Goal: Information Seeking & Learning: Learn about a topic

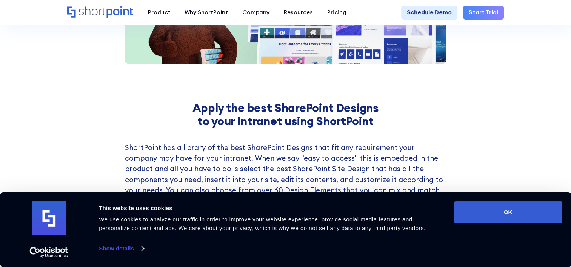
scroll to position [1094, 0]
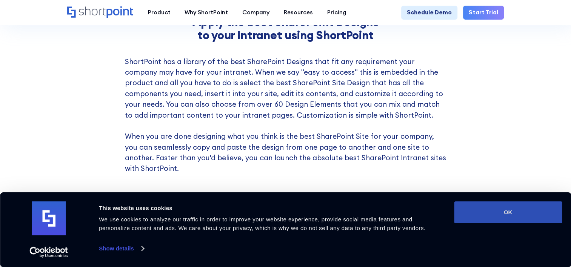
click at [495, 212] on button "OK" at bounding box center [508, 212] width 108 height 22
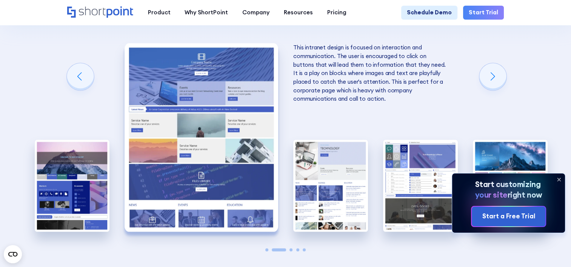
scroll to position [1433, 0]
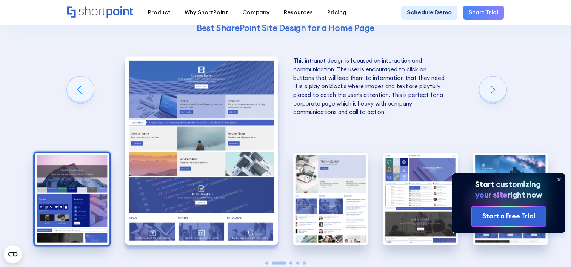
click at [86, 193] on img "1 / 5" at bounding box center [72, 199] width 75 height 92
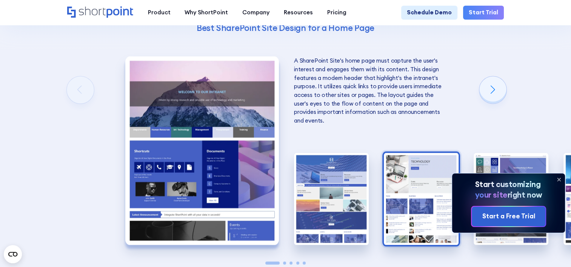
click at [419, 201] on img "3 / 5" at bounding box center [420, 199] width 75 height 92
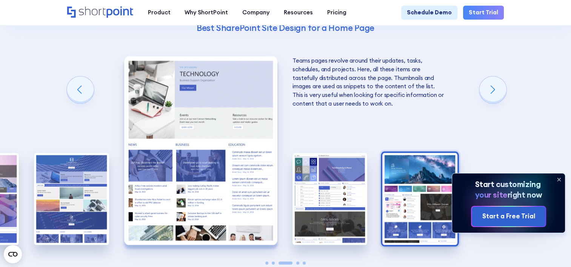
click at [406, 195] on img "5 / 5" at bounding box center [419, 199] width 75 height 92
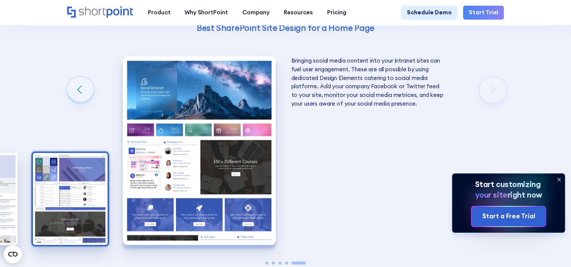
click at [93, 205] on img "4 / 5" at bounding box center [70, 199] width 75 height 92
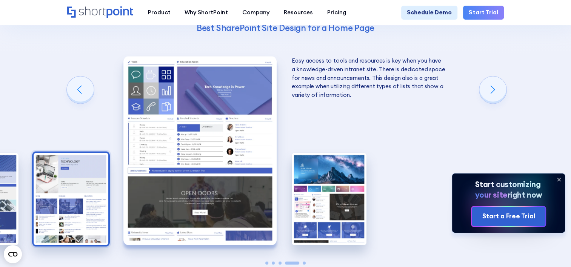
click at [85, 197] on img "3 / 5" at bounding box center [71, 199] width 75 height 92
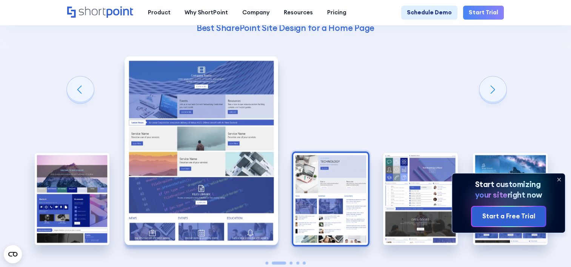
click at [340, 179] on img "3 / 5" at bounding box center [330, 199] width 75 height 92
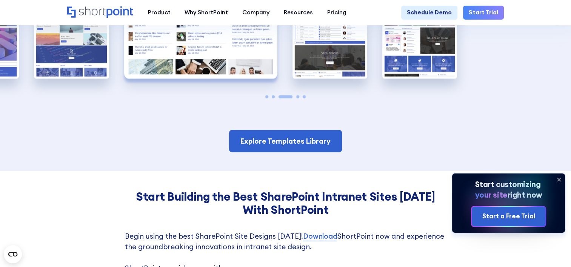
scroll to position [1697, 0]
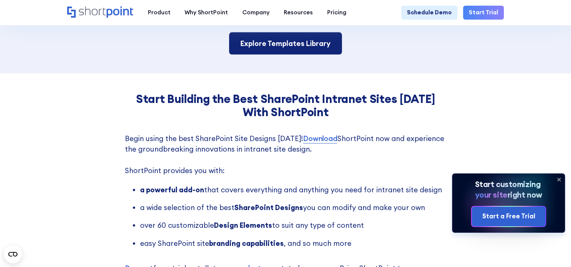
click at [257, 52] on link "Explore Templates Library" at bounding box center [285, 43] width 113 height 22
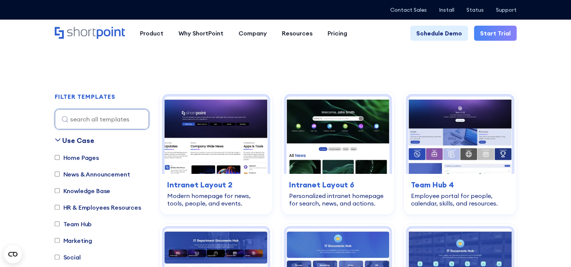
scroll to position [189, 0]
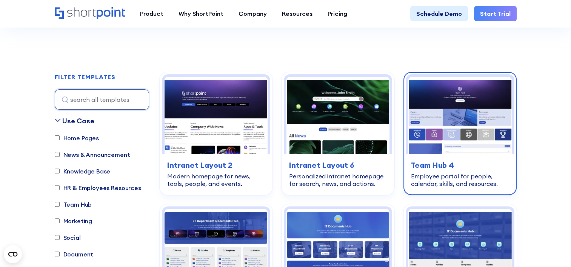
click at [425, 125] on img at bounding box center [459, 115] width 103 height 77
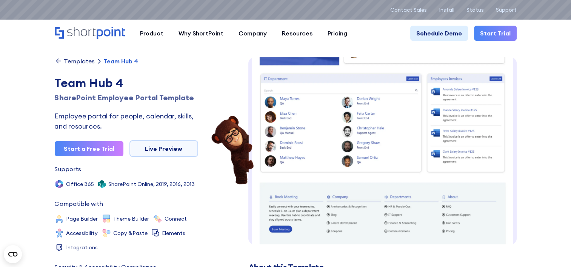
scroll to position [278, 0]
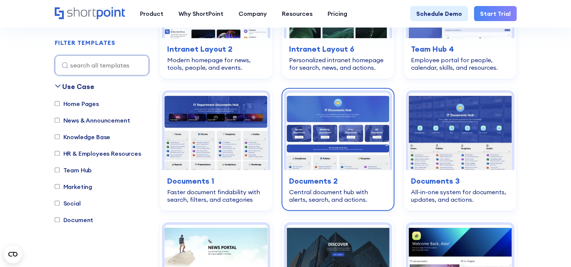
scroll to position [339, 0]
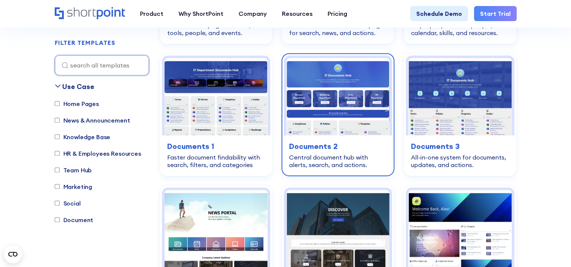
click at [347, 145] on h3 "Documents 2" at bounding box center [338, 146] width 98 height 11
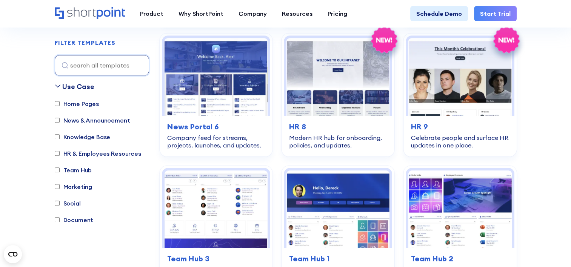
scroll to position [641, 0]
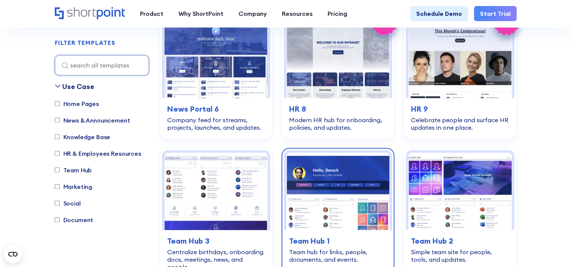
click at [363, 188] on img at bounding box center [337, 191] width 103 height 77
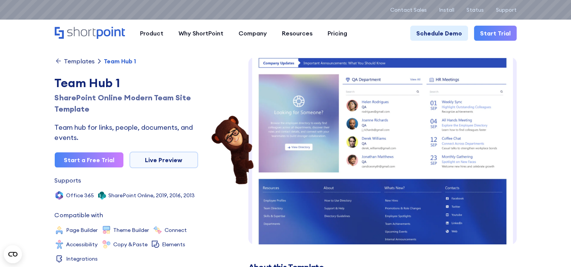
scroll to position [235, 0]
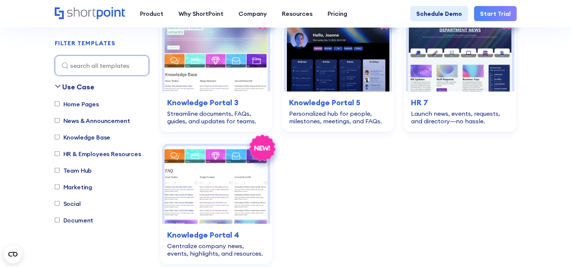
scroll to position [1735, 0]
